Goal: Information Seeking & Learning: Understand process/instructions

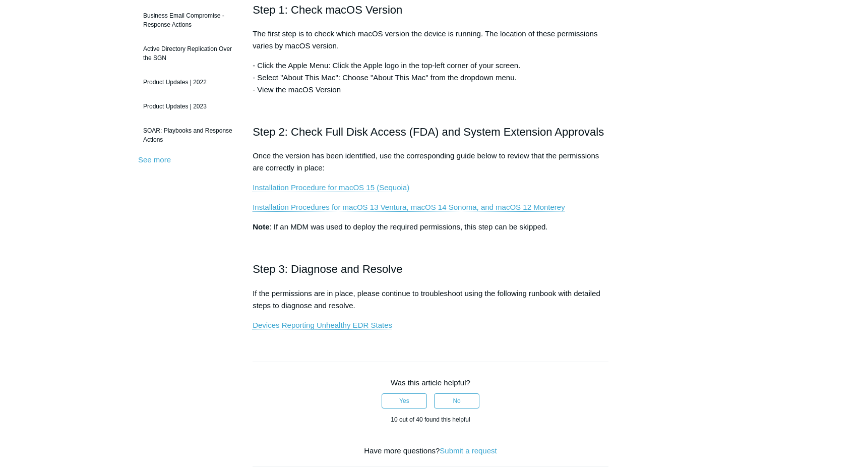
scroll to position [252, 0]
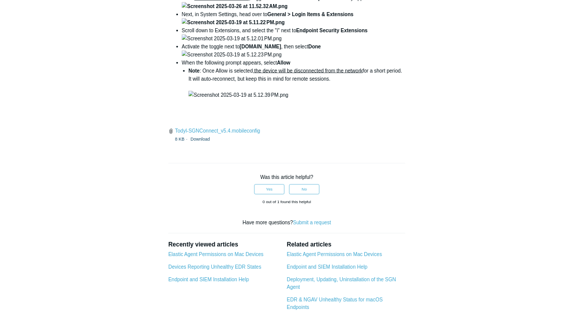
scroll to position [1461, 0]
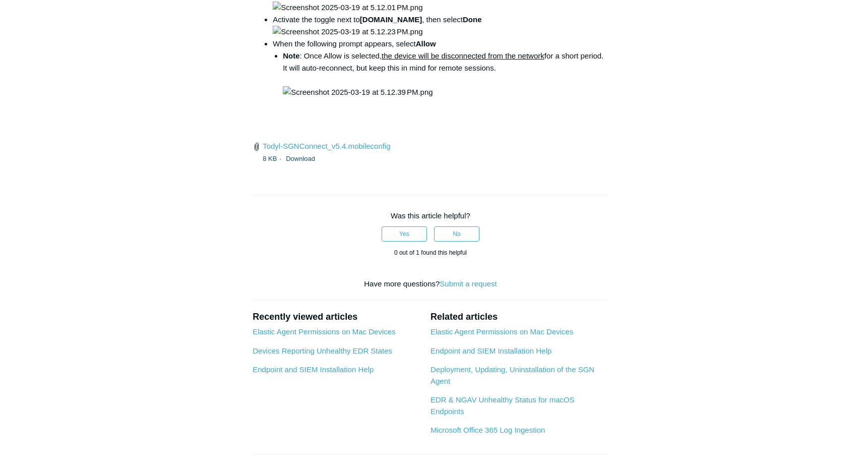
drag, startPoint x: 395, startPoint y: 230, endPoint x: 545, endPoint y: 233, distance: 150.2
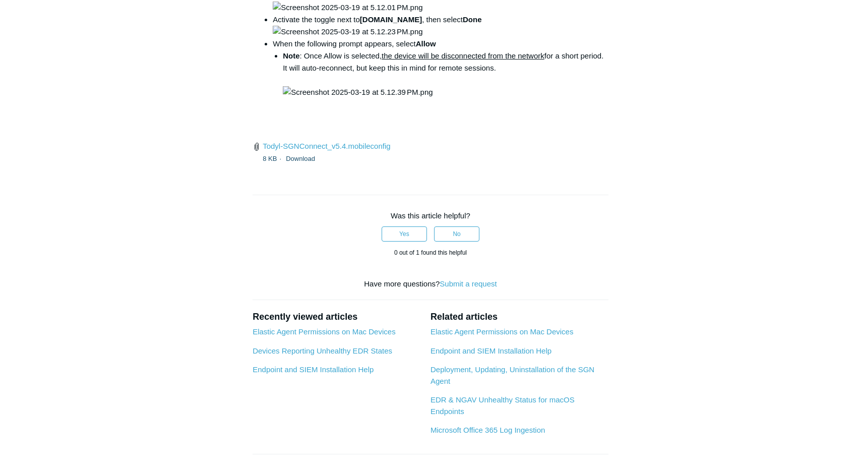
copy code "open /Library/PrivilegedHelperTools/"
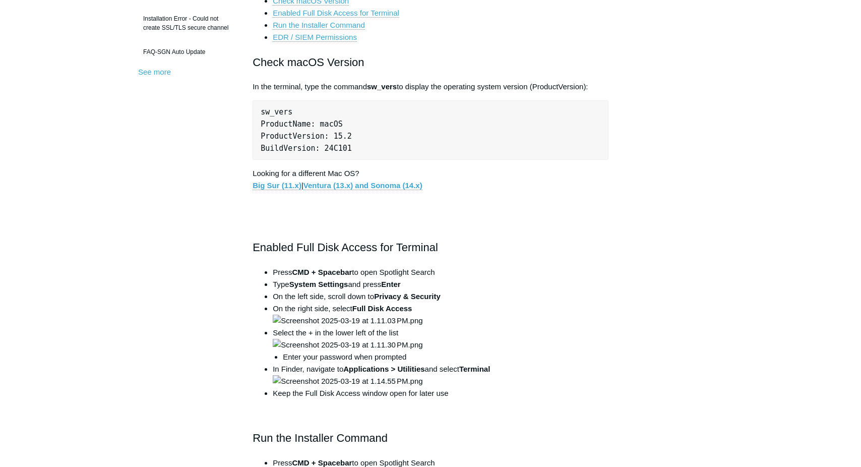
scroll to position [370, 0]
